Goal: Transaction & Acquisition: Subscribe to service/newsletter

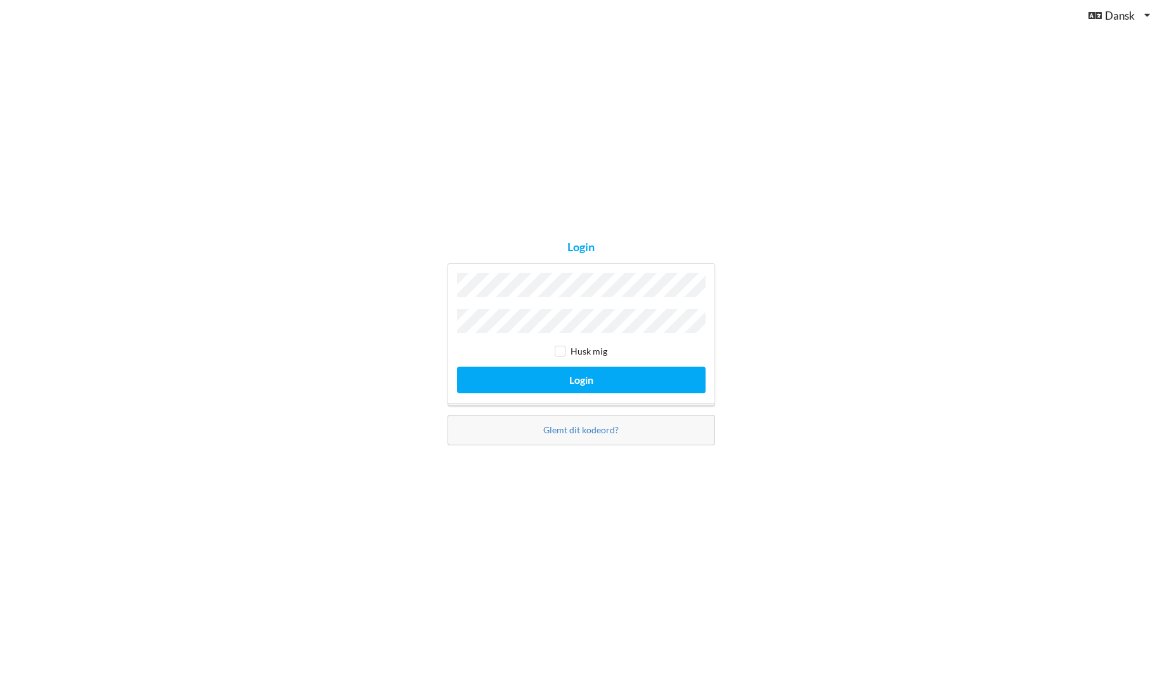
click at [457, 367] on button "Login" at bounding box center [581, 380] width 249 height 26
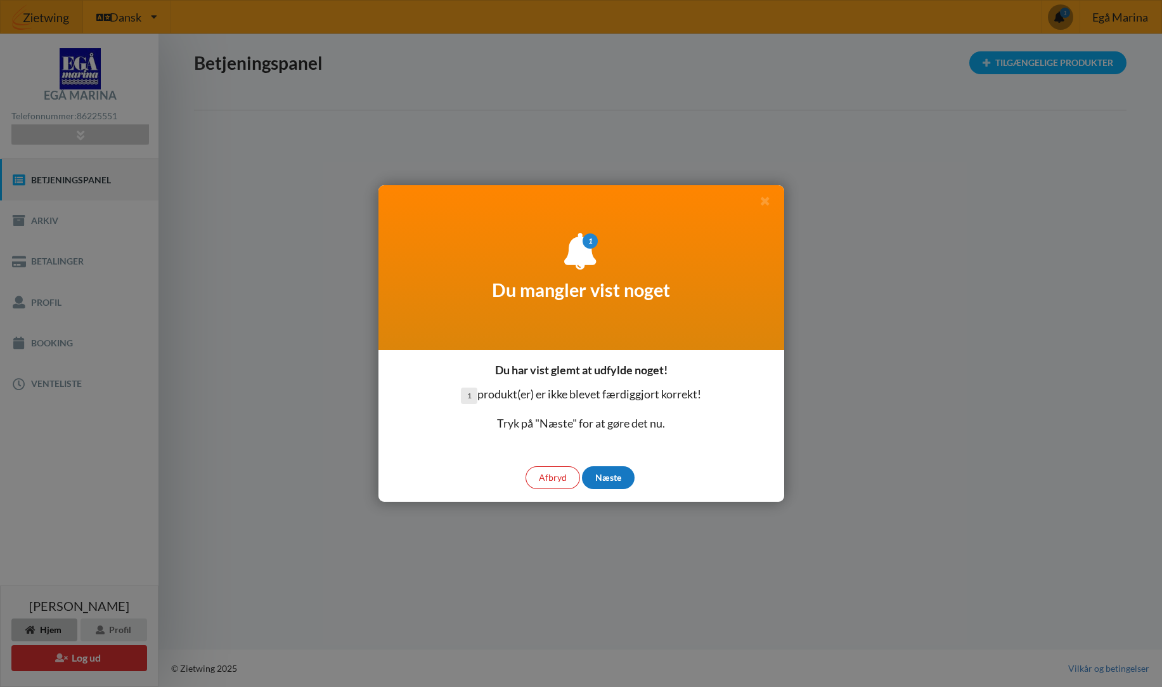
click at [607, 471] on div "Næste" at bounding box center [608, 477] width 53 height 23
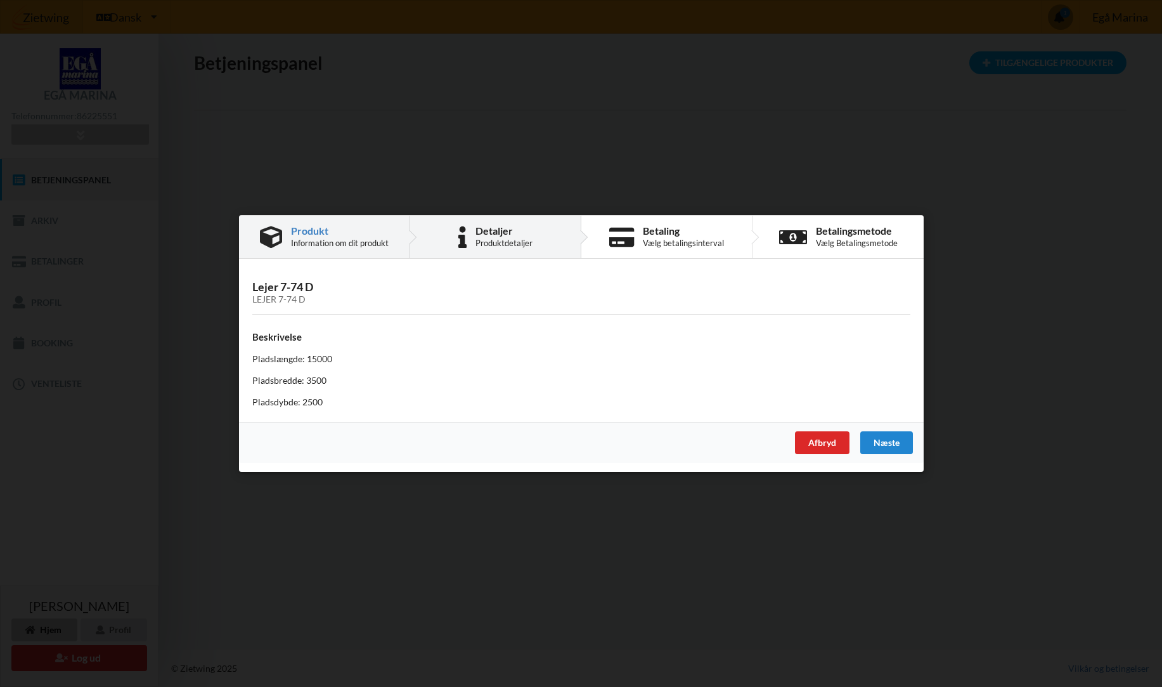
click at [502, 242] on div "Produktdetaljer" at bounding box center [504, 243] width 57 height 10
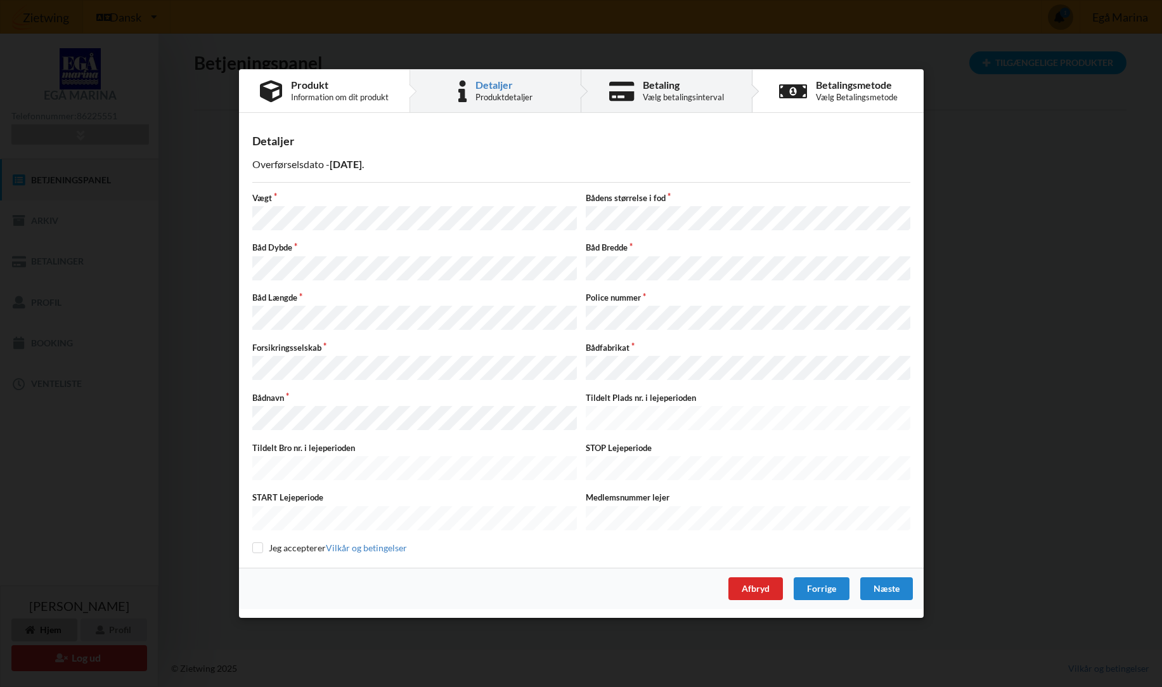
click at [638, 105] on div "Betaling Vælg betalingsinterval" at bounding box center [666, 91] width 171 height 42
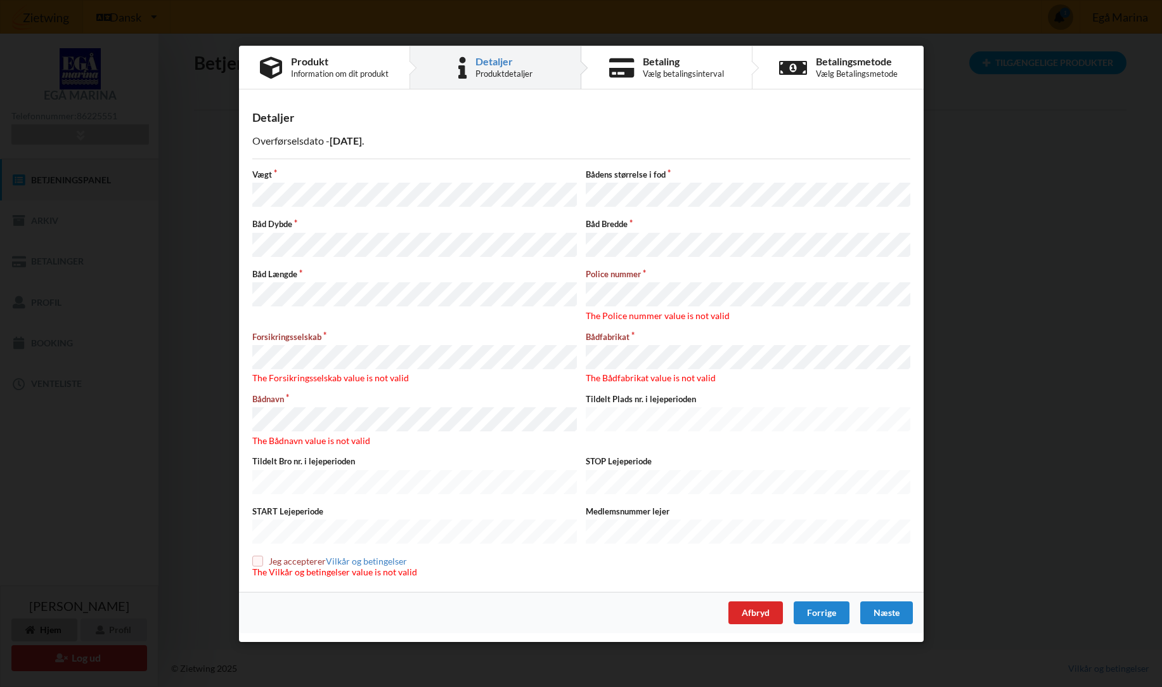
click at [519, 67] on div "Detaljer" at bounding box center [504, 61] width 57 height 10
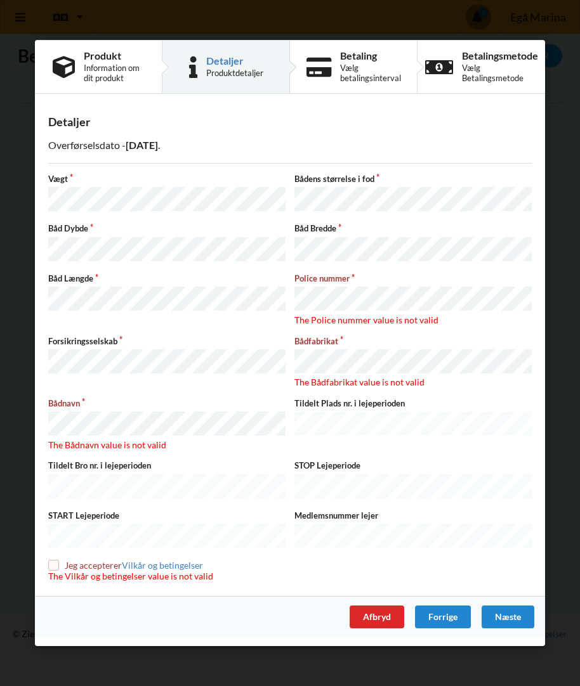
click at [319, 378] on span "The Bådfabrikat value is not valid" at bounding box center [359, 382] width 130 height 11
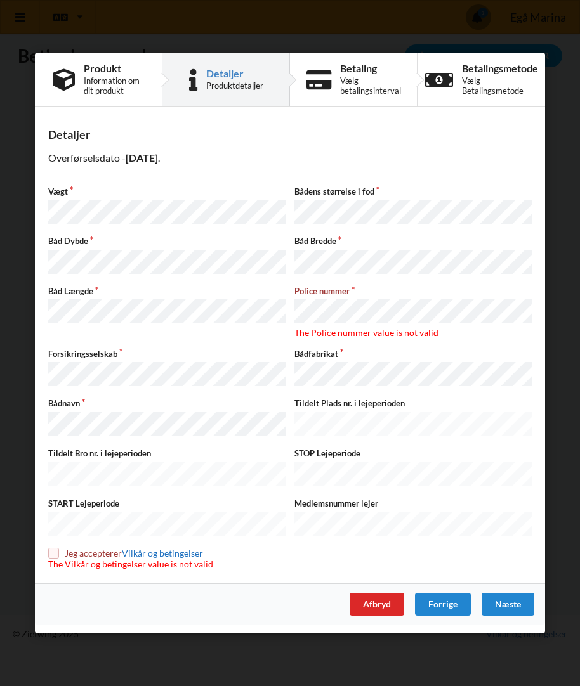
click at [152, 548] on link "Vilkår og betingelser" at bounding box center [162, 553] width 81 height 11
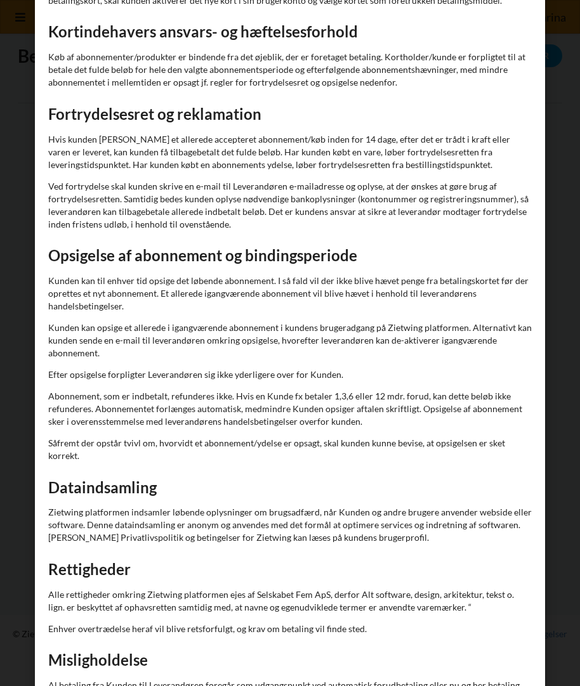
scroll to position [1395, 0]
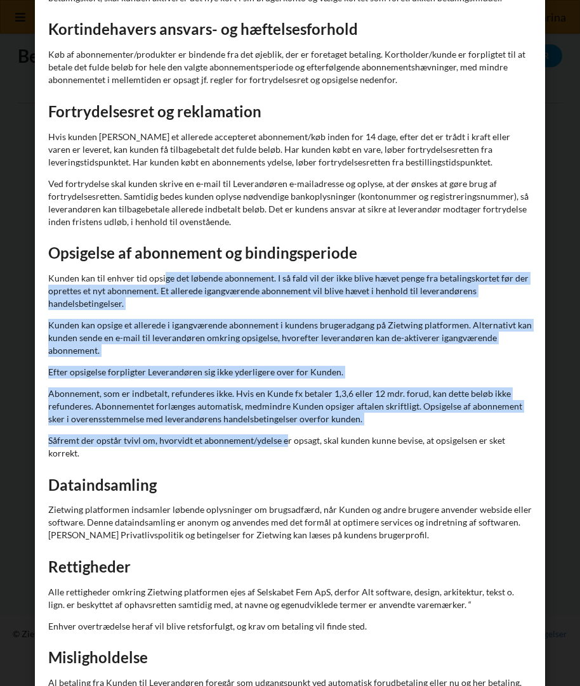
drag, startPoint x: 115, startPoint y: 264, endPoint x: 230, endPoint y: 424, distance: 196.2
click at [230, 434] on p "Såfremt der opstår tvivl om, hvorvidt et abonnement/ydelse er opsagt, skal kund…" at bounding box center [289, 446] width 483 height 25
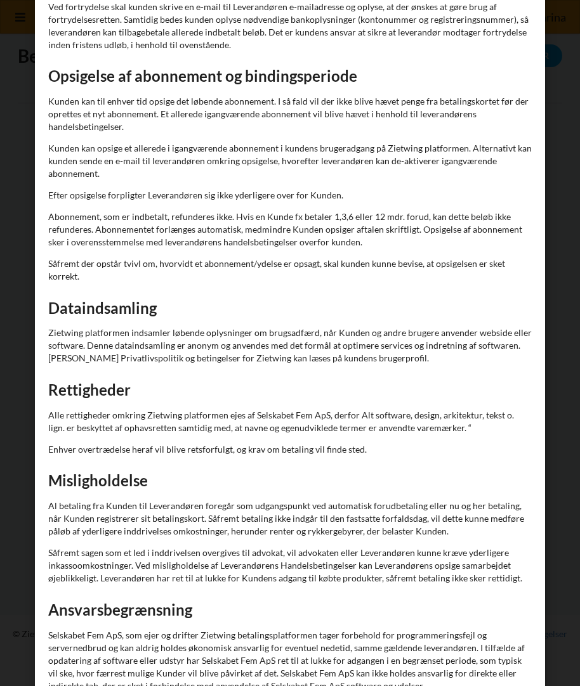
scroll to position [1585, 0]
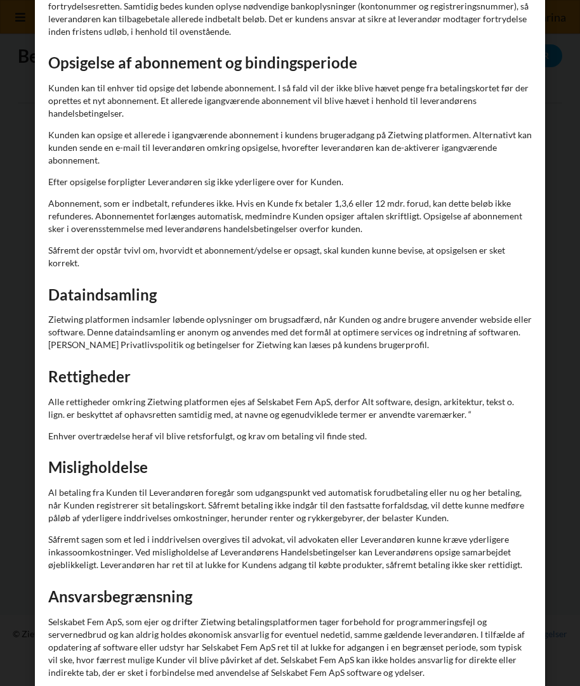
drag, startPoint x: 99, startPoint y: 77, endPoint x: 352, endPoint y: 249, distance: 305.5
click at [352, 249] on p "Såfremt der opstår tvivl om, hvorvidt et abonnement/ydelse er opsagt, skal kund…" at bounding box center [289, 256] width 483 height 25
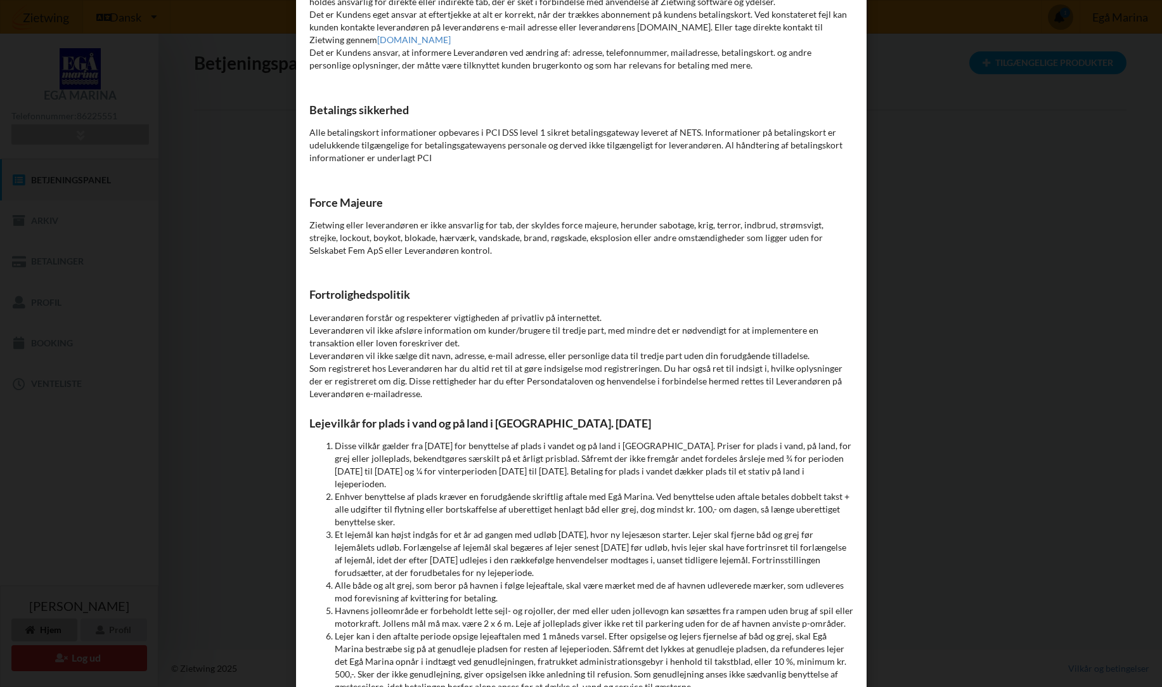
scroll to position [5175, 0]
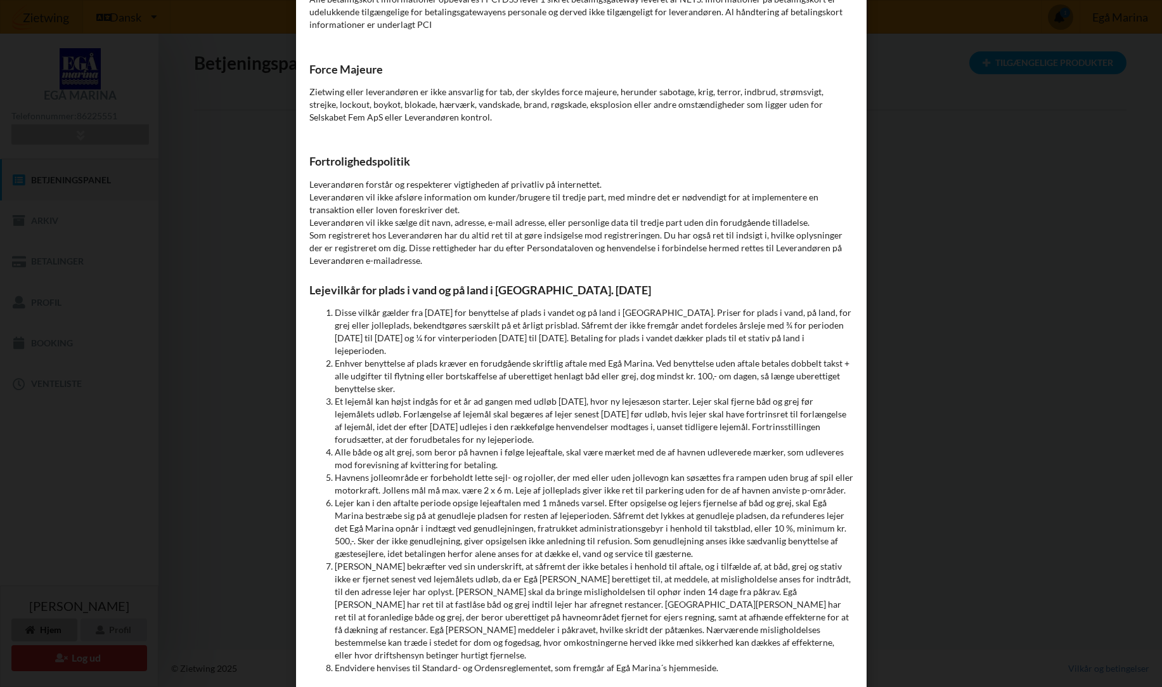
checkbox input "true"
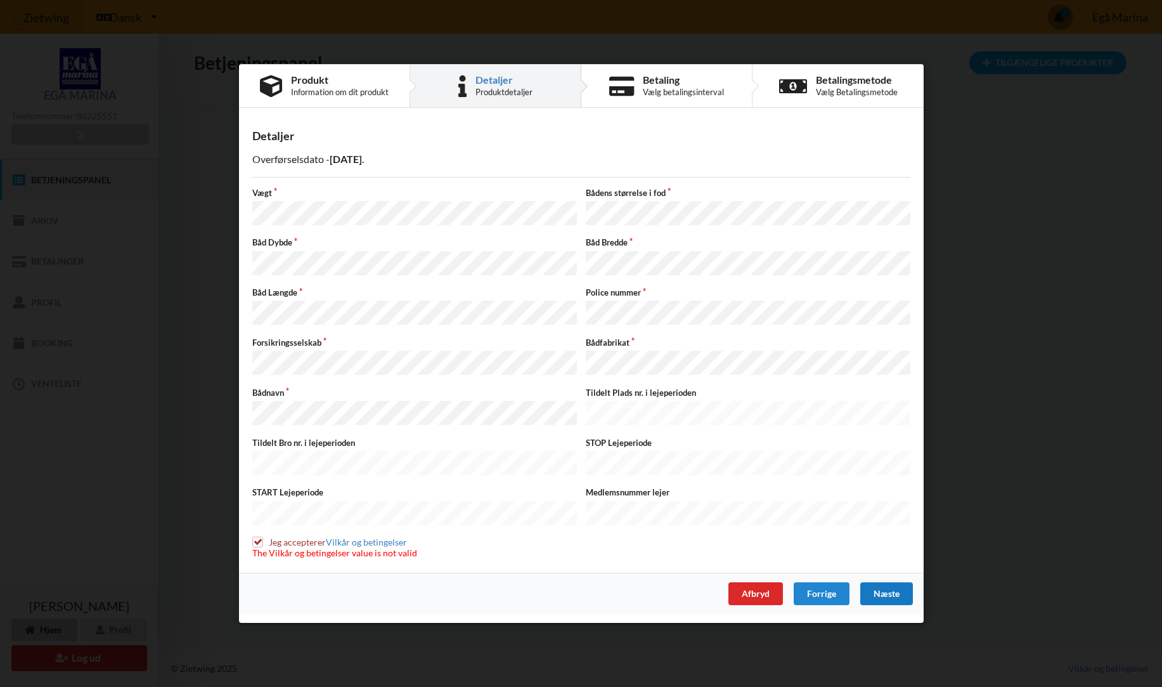
click at [877, 583] on div "Næste" at bounding box center [886, 593] width 53 height 23
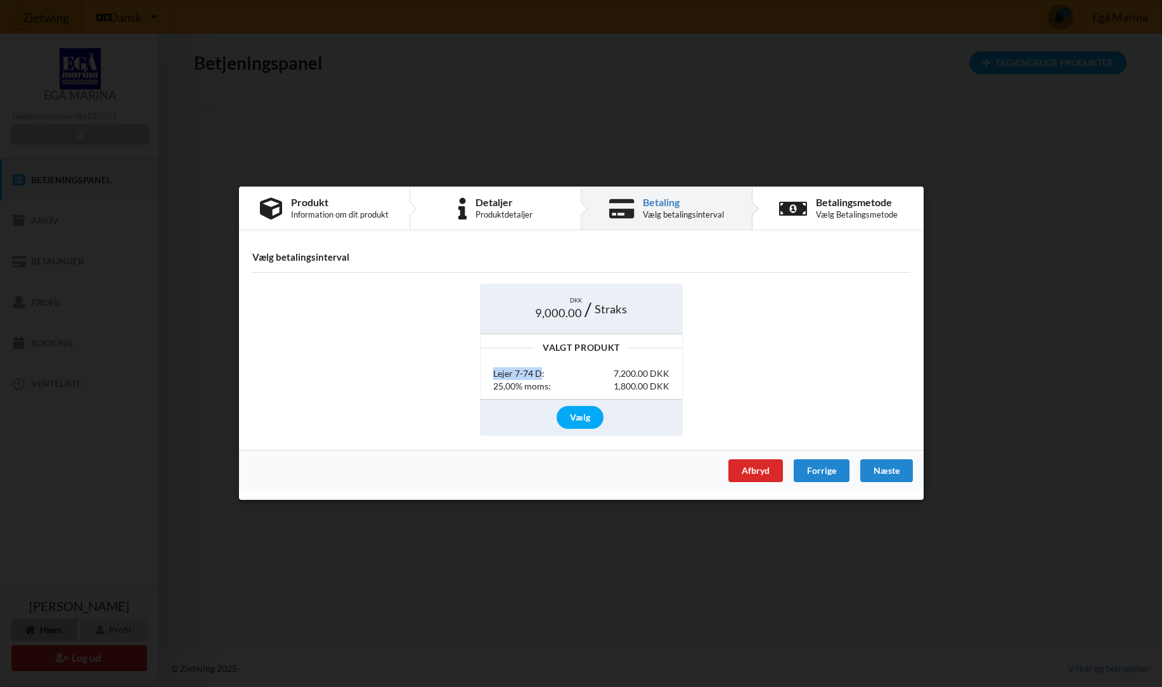
drag, startPoint x: 492, startPoint y: 374, endPoint x: 540, endPoint y: 372, distance: 47.6
click at [540, 372] on div "Lejer 7-74 D: 7,200.00 DKK 25,00% moms: 1,800.00 DKK" at bounding box center [582, 379] width 202 height 37
click at [540, 372] on div "Lejer 7-74 D:" at bounding box center [518, 374] width 51 height 13
drag, startPoint x: 494, startPoint y: 373, endPoint x: 668, endPoint y: 381, distance: 173.9
click at [668, 381] on div "Lejer 7-74 D: 7,200.00 DKK 25,00% moms: 1,800.00 DKK" at bounding box center [582, 379] width 202 height 37
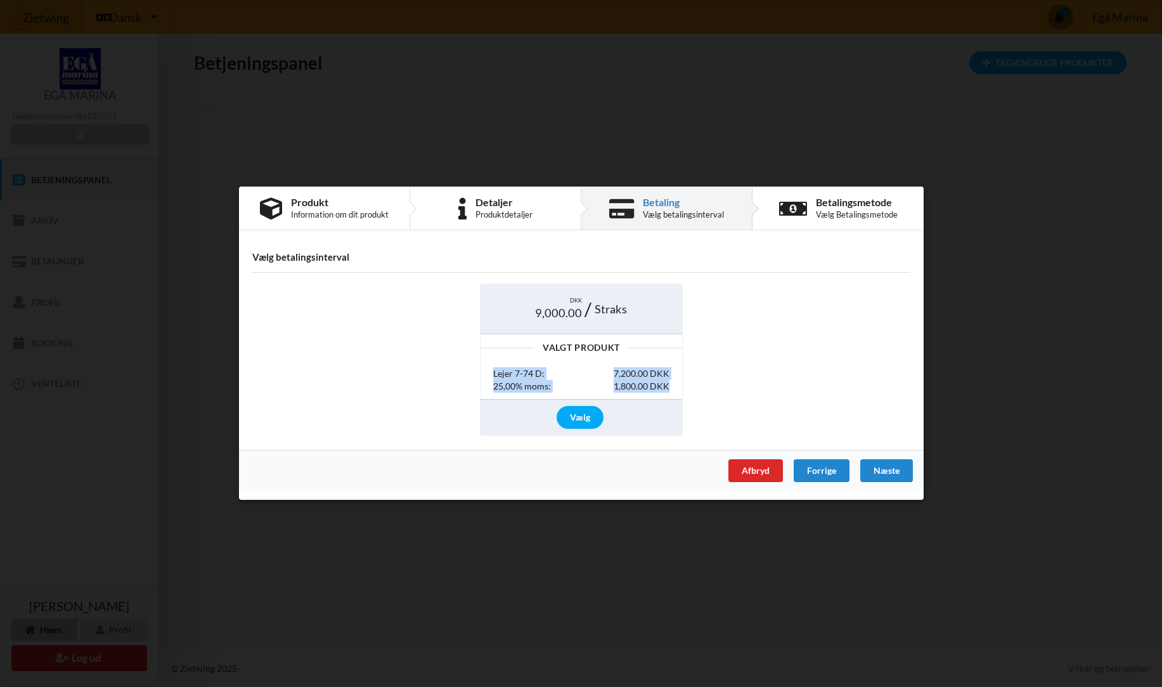
click at [668, 381] on div "1,800.00 DKK" at bounding box center [641, 386] width 56 height 13
click at [734, 468] on div "Afbryd" at bounding box center [755, 471] width 55 height 23
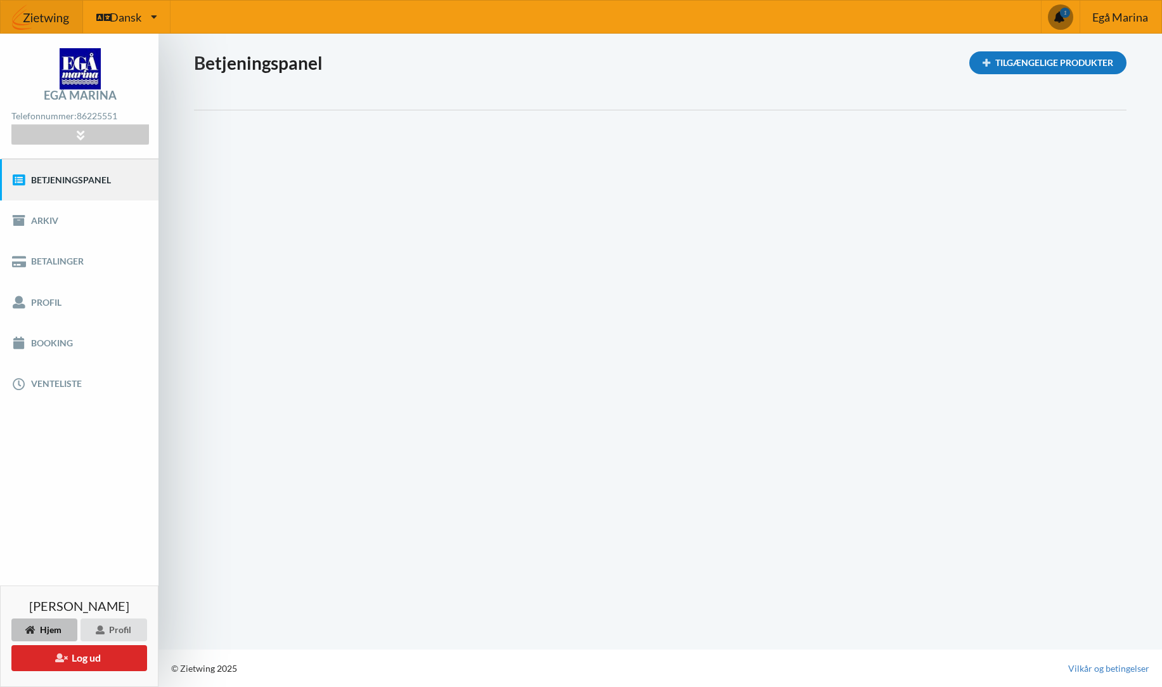
click at [1055, 66] on div "Tilgængelige Produkter" at bounding box center [1048, 62] width 157 height 23
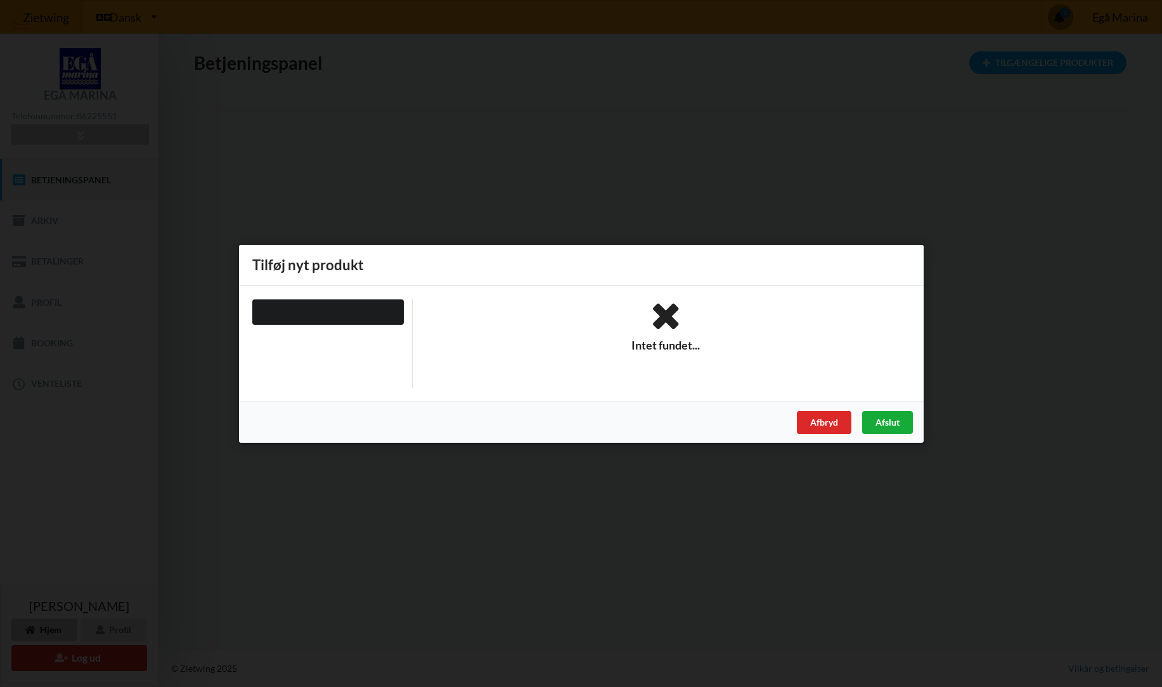
click at [874, 420] on div "Afslut" at bounding box center [887, 421] width 51 height 23
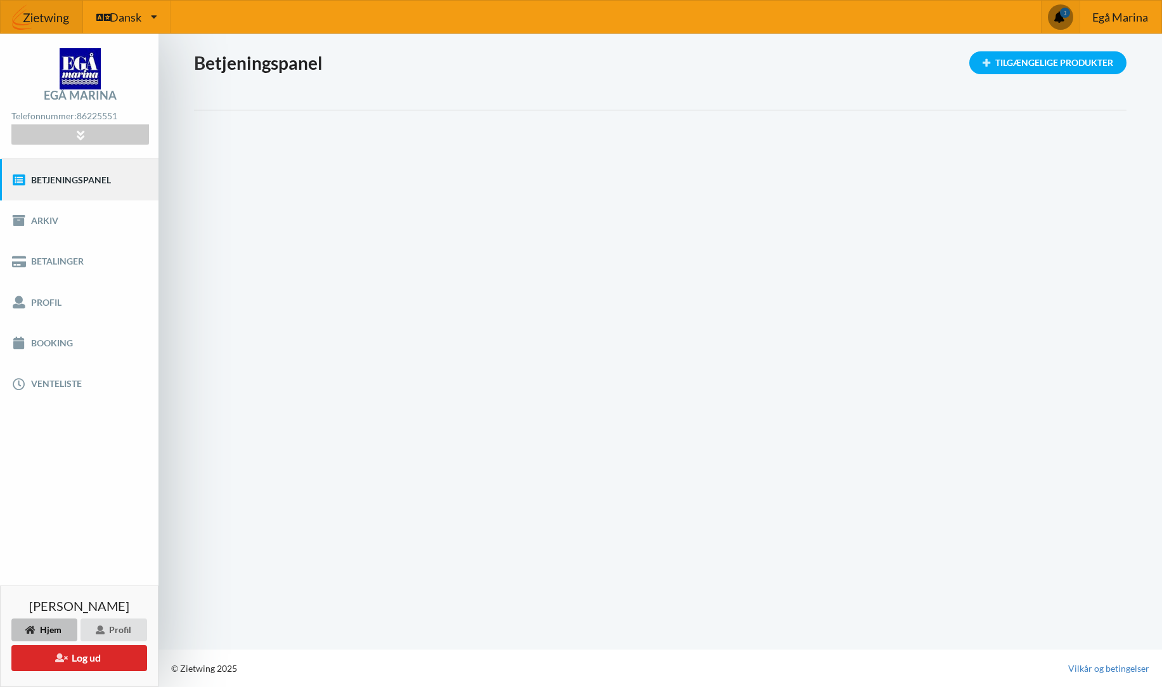
click at [1056, 13] on span at bounding box center [1060, 16] width 25 height 25
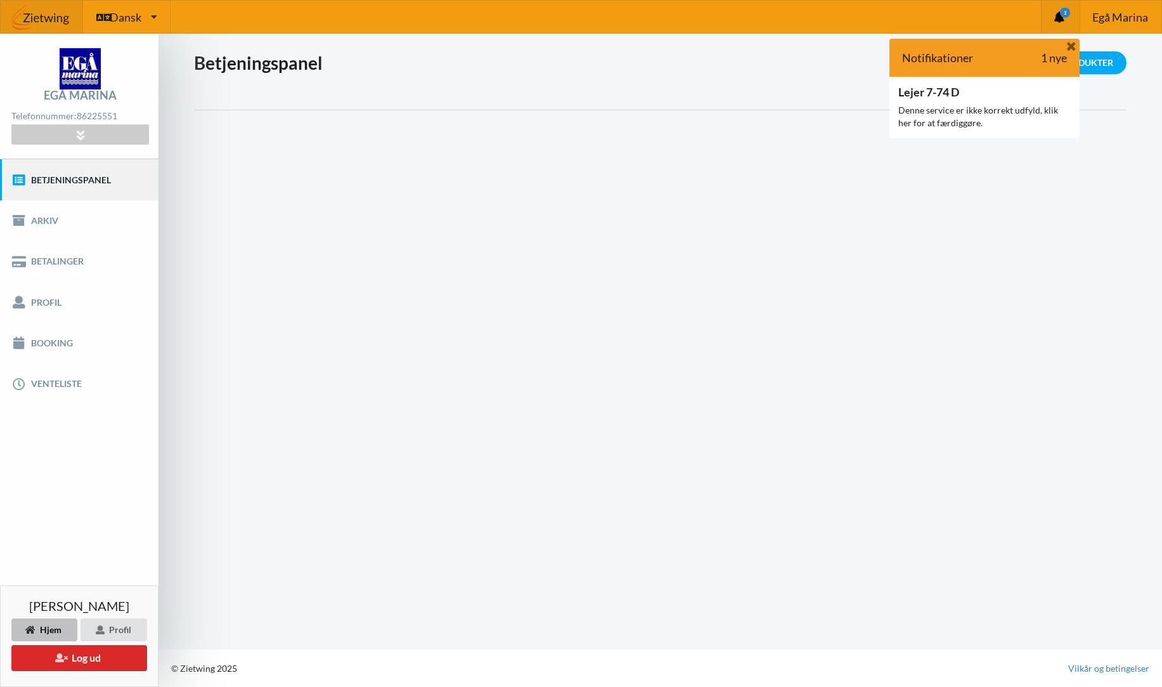
click at [1072, 48] on icon at bounding box center [1071, 45] width 13 height 11
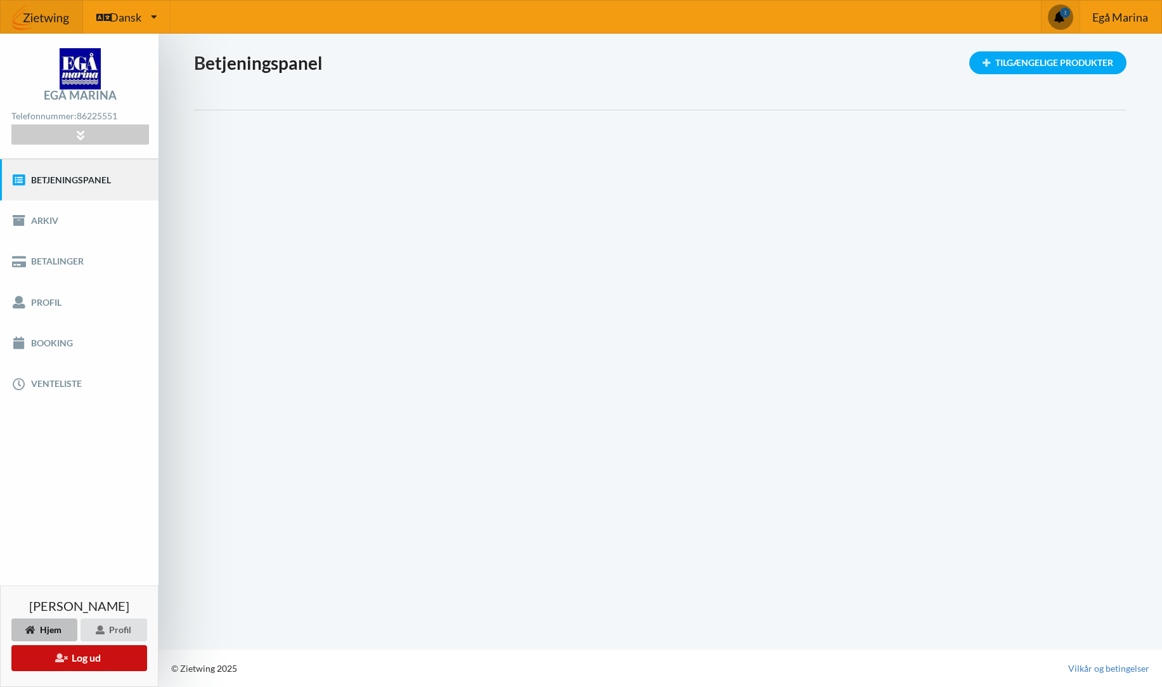
click at [113, 653] on button "Log ud" at bounding box center [79, 658] width 136 height 26
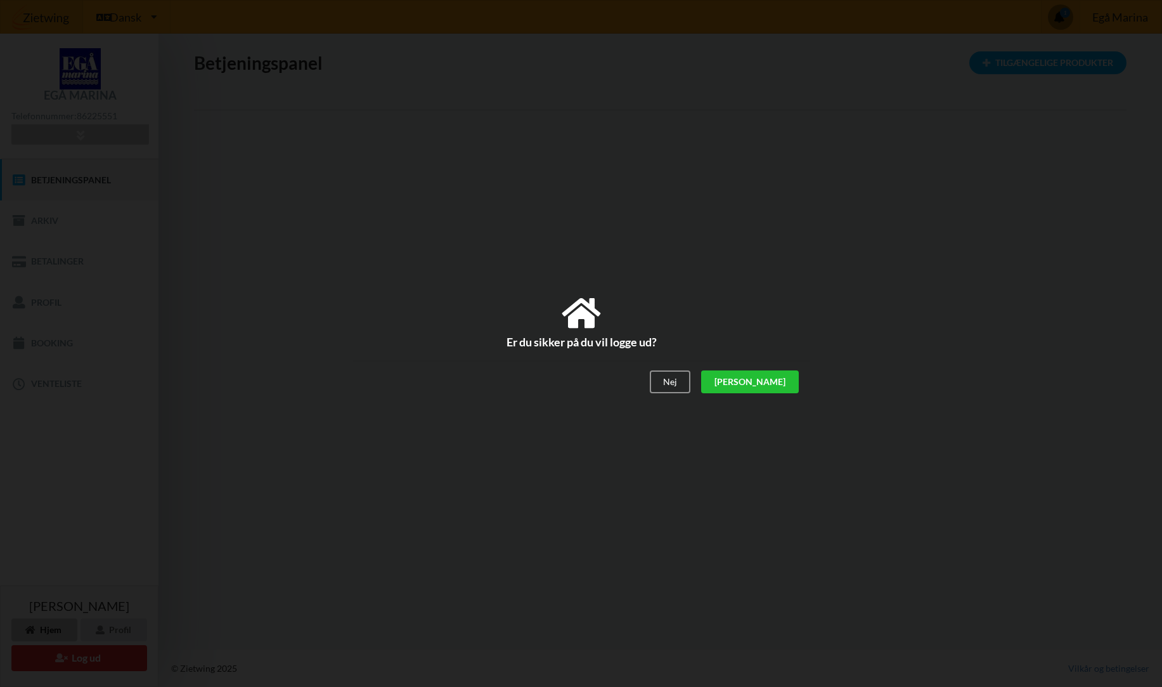
click at [770, 376] on div "[PERSON_NAME]" at bounding box center [750, 381] width 98 height 23
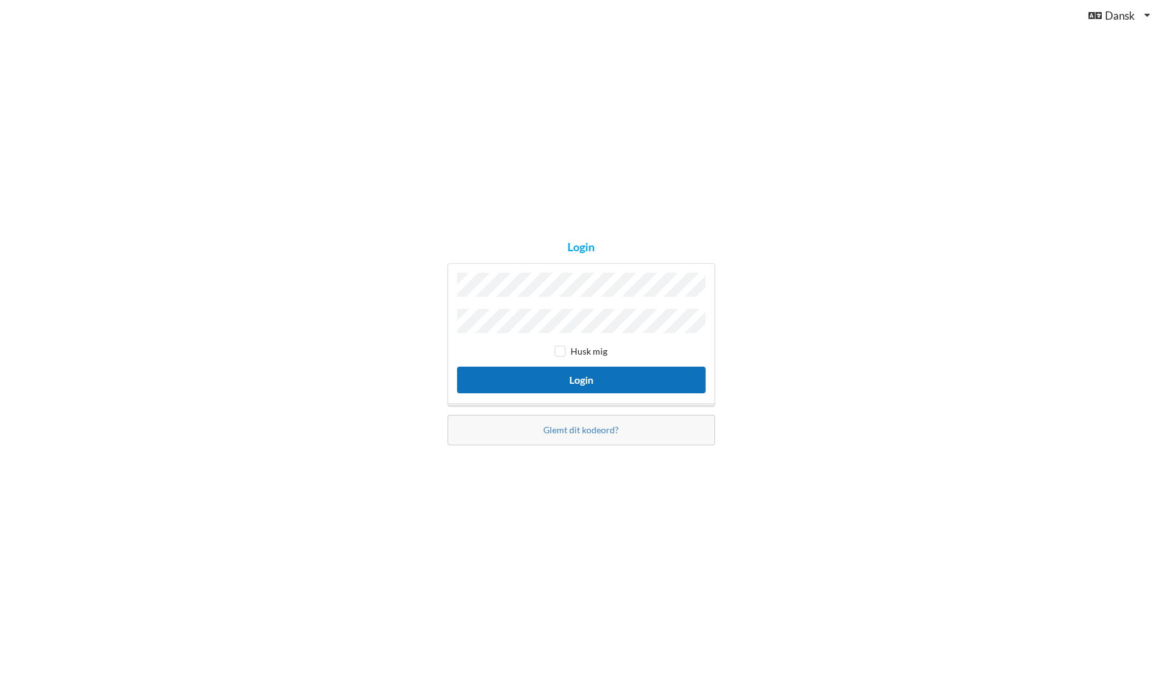
click at [616, 376] on button "Login" at bounding box center [581, 380] width 249 height 26
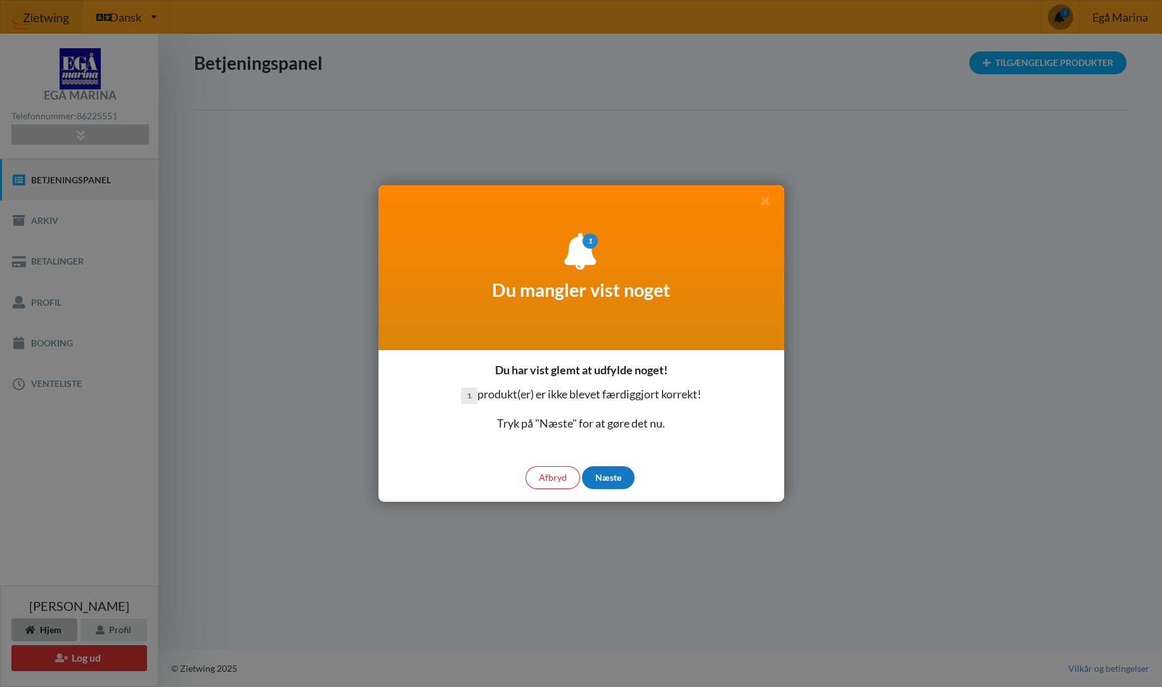
click at [608, 477] on div "Næste" at bounding box center [608, 477] width 53 height 23
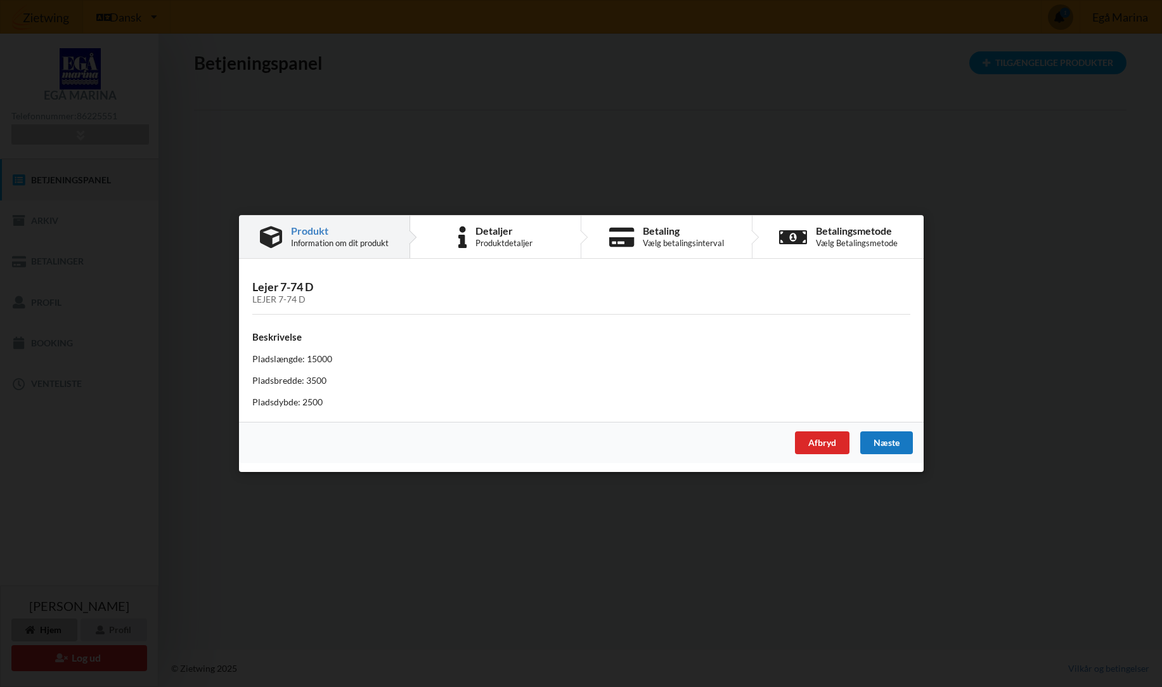
click at [883, 446] on div "Næste" at bounding box center [886, 442] width 53 height 23
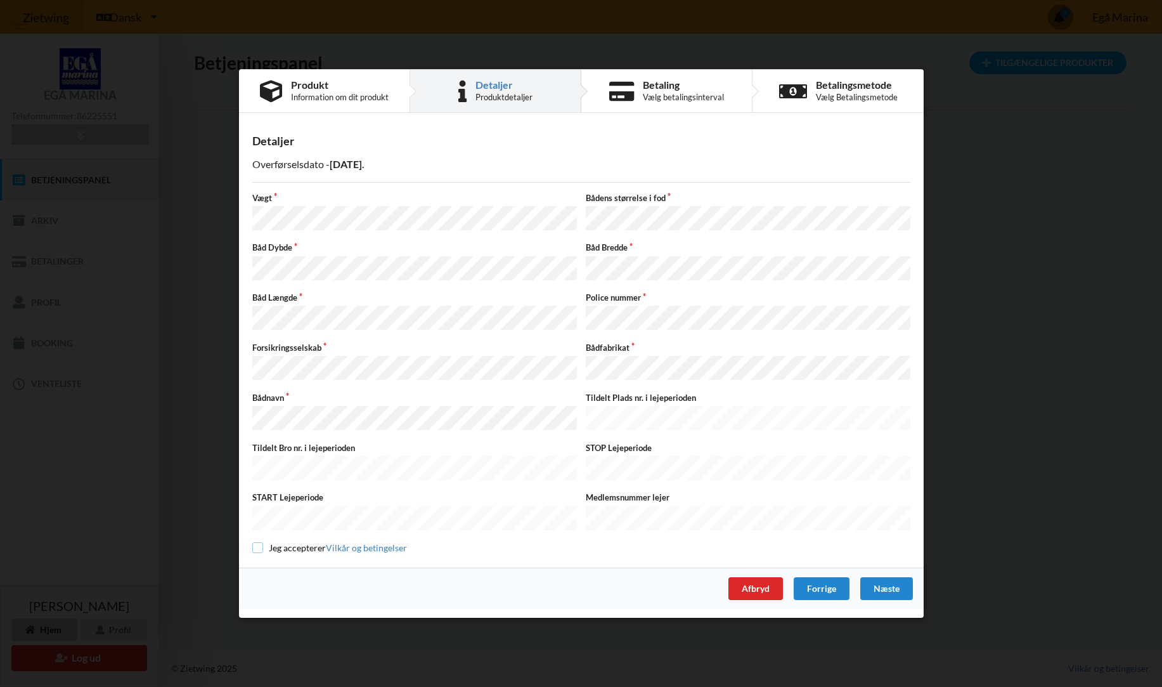
click at [259, 542] on input "checkbox" at bounding box center [257, 547] width 11 height 11
click at [256, 542] on input "checkbox" at bounding box center [257, 547] width 11 height 11
checkbox input "false"
